Goal: Task Accomplishment & Management: Manage account settings

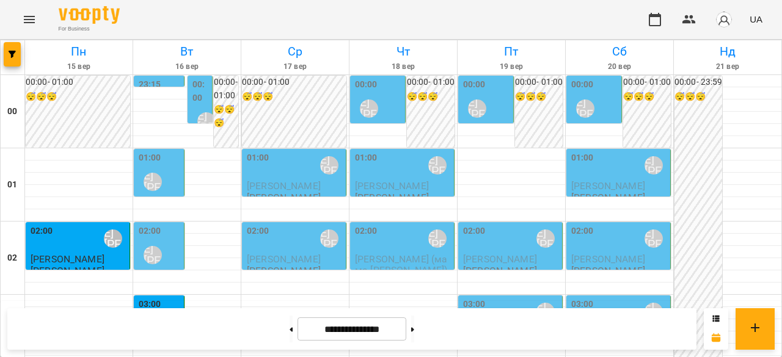
scroll to position [65, 0]
click at [54, 253] on span "[PERSON_NAME]" at bounding box center [68, 259] width 74 height 12
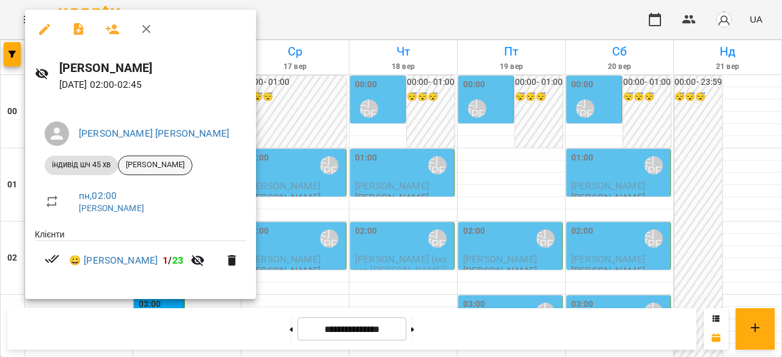
click at [167, 164] on span "[PERSON_NAME]" at bounding box center [154, 164] width 73 height 11
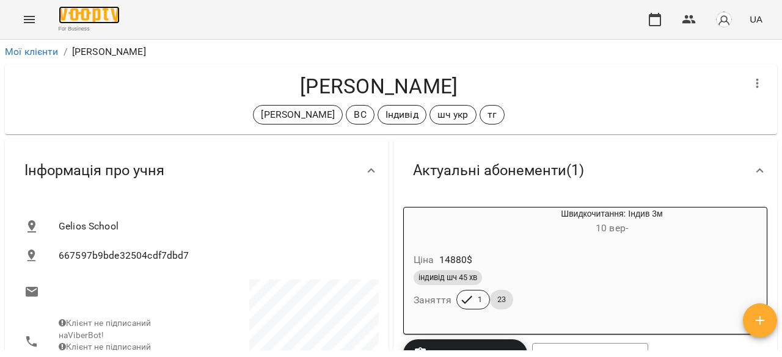
click at [75, 20] on img at bounding box center [89, 15] width 61 height 18
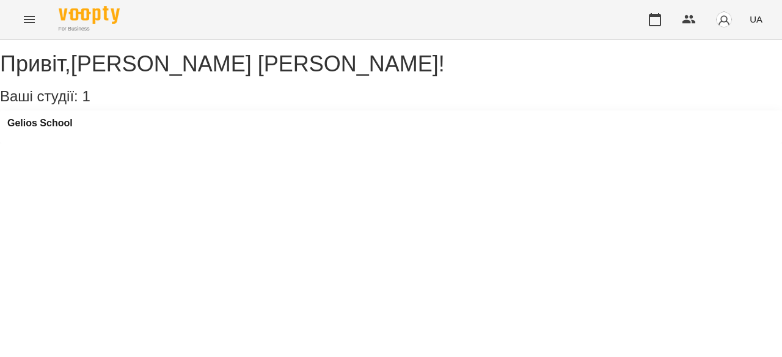
click at [32, 18] on icon "Menu" at bounding box center [29, 19] width 15 height 15
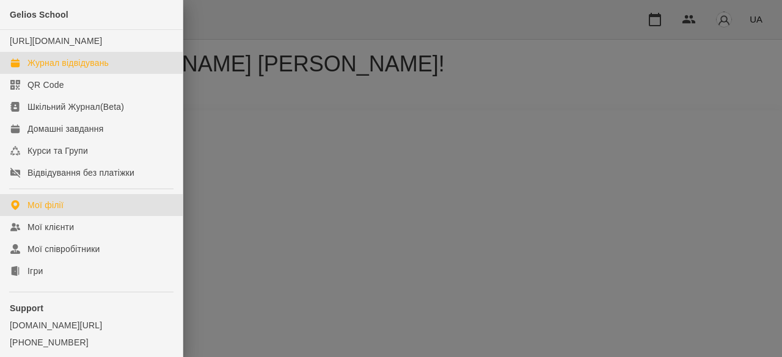
click at [67, 69] on div "Журнал відвідувань" at bounding box center [67, 63] width 81 height 12
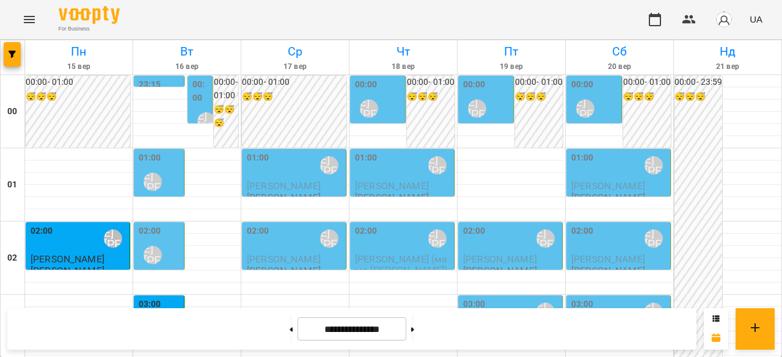
click at [164, 159] on div "01:00 [PERSON_NAME] [PERSON_NAME]" at bounding box center [160, 173] width 43 height 45
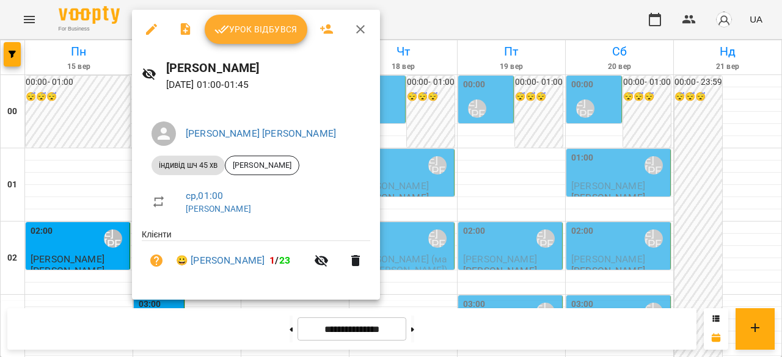
click at [82, 152] on div at bounding box center [391, 178] width 782 height 357
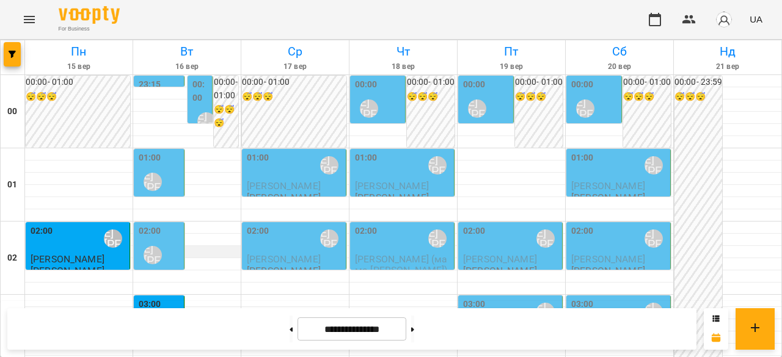
click at [183, 246] on div at bounding box center [186, 252] width 107 height 12
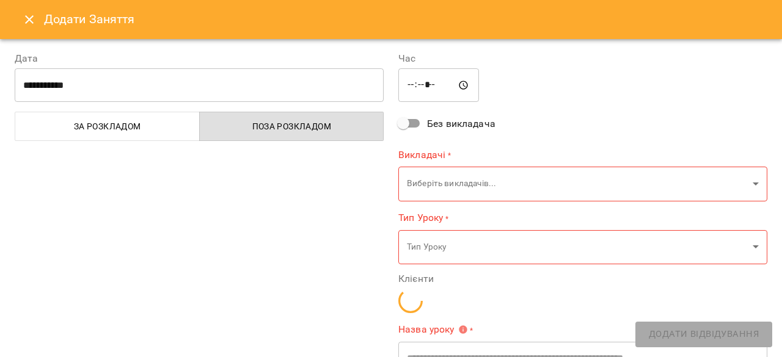
type input "**********"
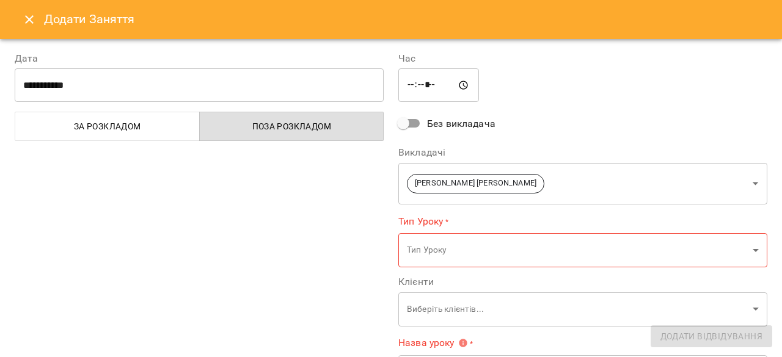
click at [30, 23] on icon "Close" at bounding box center [29, 19] width 15 height 15
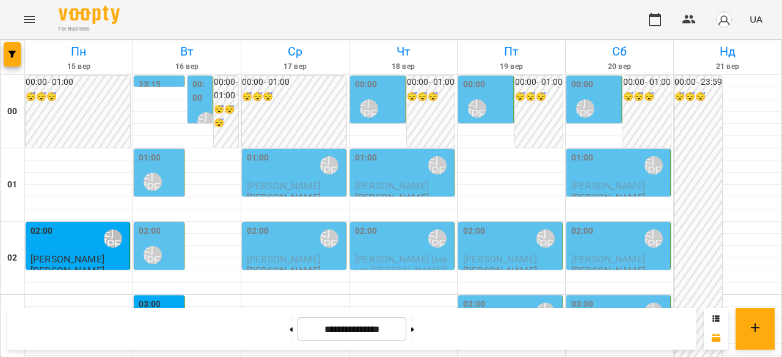
click at [173, 239] on div "02:00 [PERSON_NAME] [PERSON_NAME]" at bounding box center [160, 247] width 43 height 45
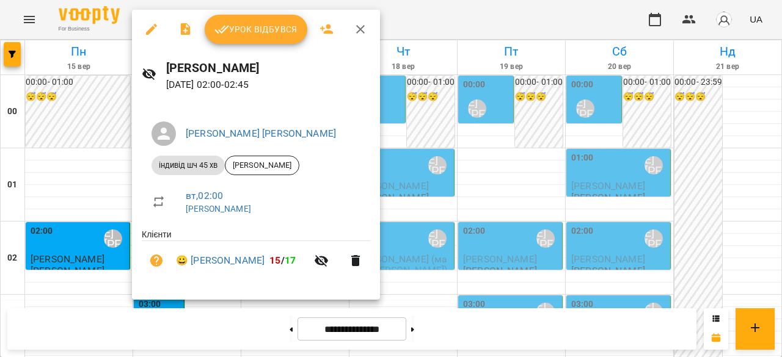
click at [101, 180] on div at bounding box center [391, 178] width 782 height 357
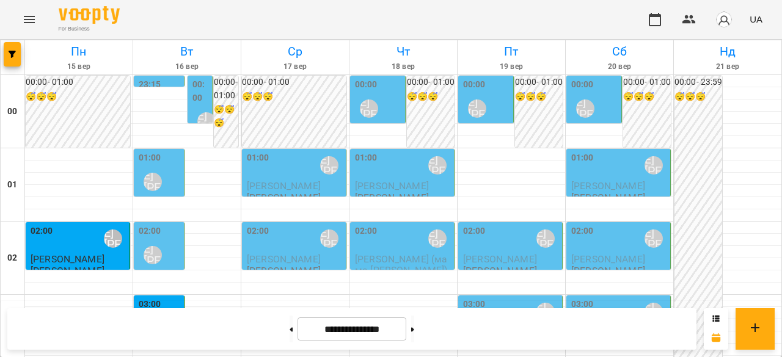
scroll to position [61, 0]
click at [163, 241] on div "[PERSON_NAME] [PERSON_NAME]" at bounding box center [153, 255] width 28 height 28
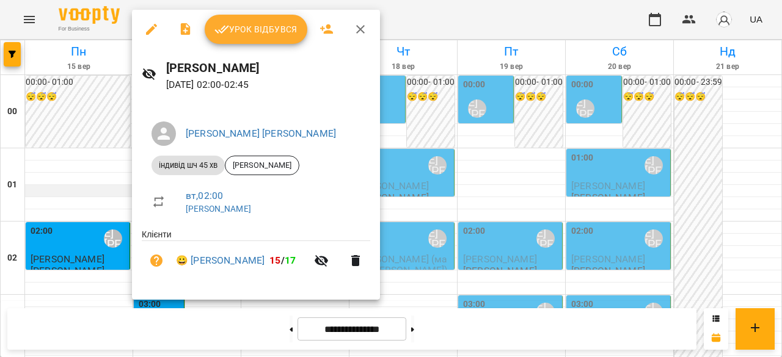
click at [92, 128] on div at bounding box center [391, 178] width 782 height 357
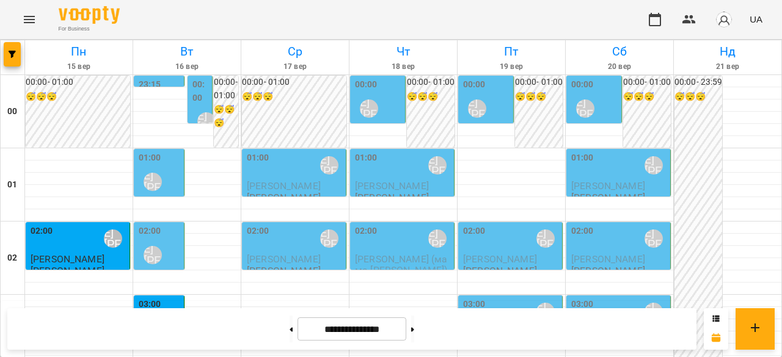
click at [174, 151] on div "01:00 [PERSON_NAME] [PERSON_NAME]" at bounding box center [160, 173] width 43 height 45
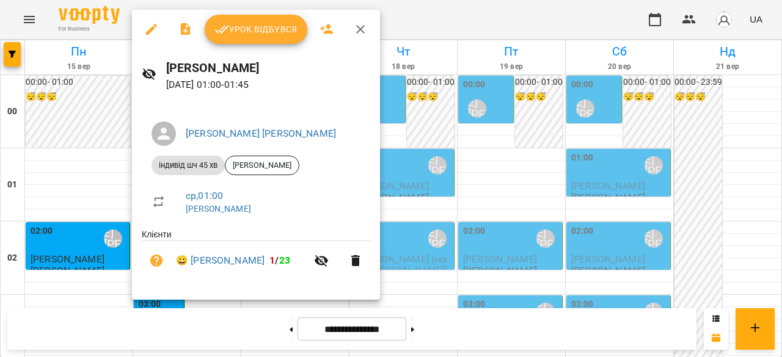
click at [75, 133] on div at bounding box center [391, 178] width 782 height 357
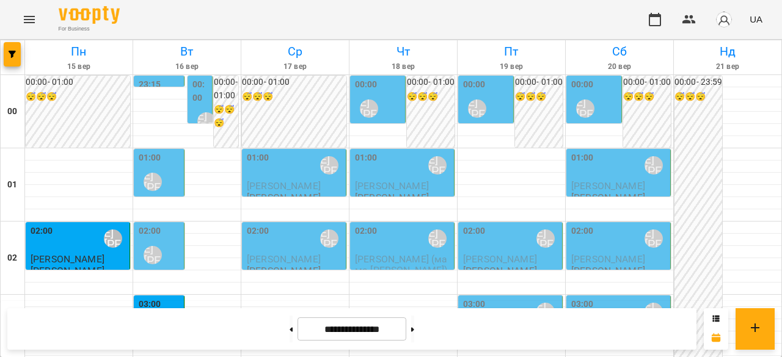
click at [167, 151] on div "01:00 [PERSON_NAME] [PERSON_NAME]" at bounding box center [160, 173] width 43 height 45
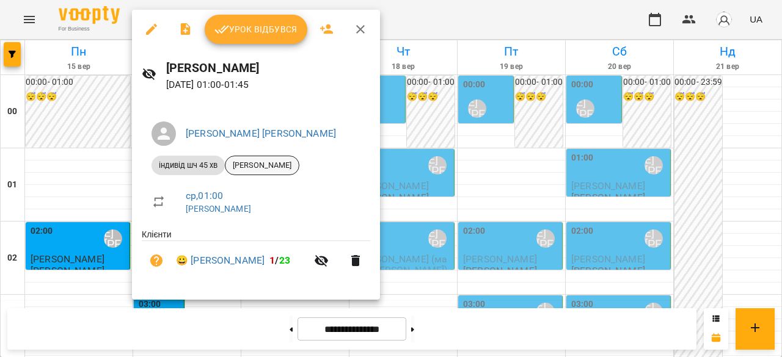
click at [256, 170] on span "[PERSON_NAME]" at bounding box center [261, 165] width 73 height 11
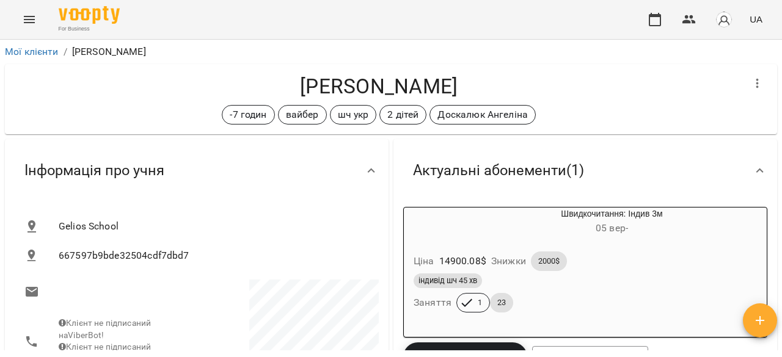
click at [27, 21] on icon "Menu" at bounding box center [29, 19] width 15 height 15
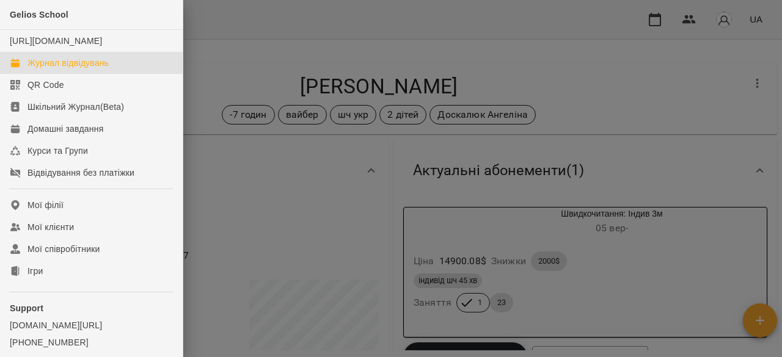
click at [60, 69] on div "Журнал відвідувань" at bounding box center [67, 63] width 81 height 12
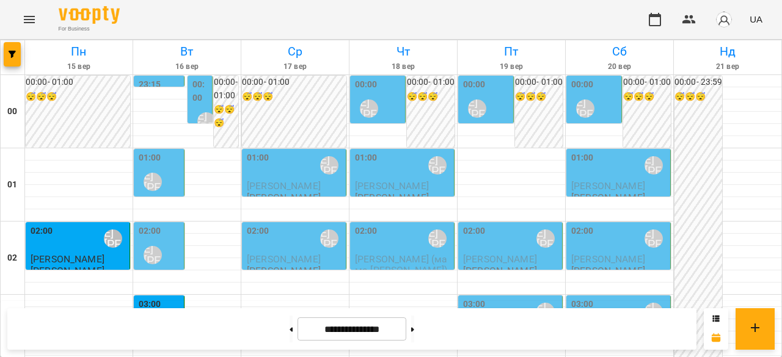
scroll to position [916, 0]
click at [414, 332] on button at bounding box center [412, 329] width 3 height 27
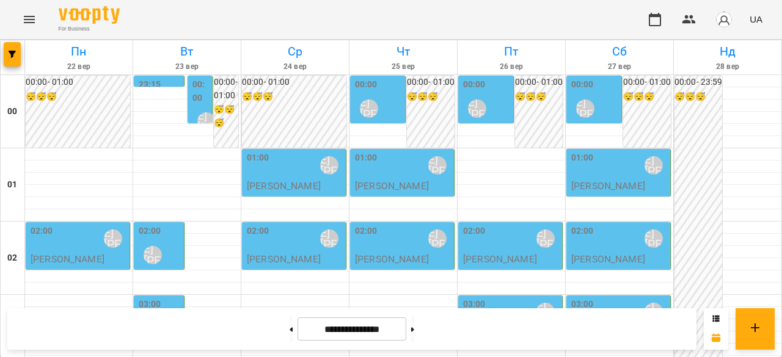
scroll to position [1286, 0]
click at [289, 335] on button at bounding box center [290, 329] width 3 height 27
type input "**********"
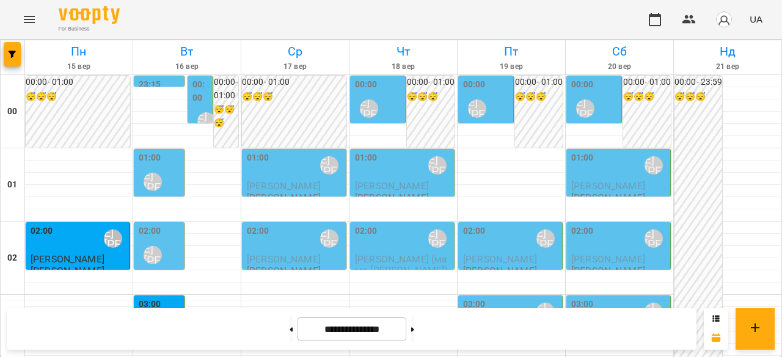
scroll to position [0, 0]
